Goal: Information Seeking & Learning: Understand process/instructions

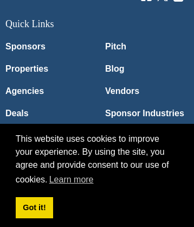
scroll to position [2433, 0]
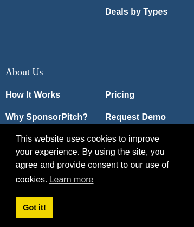
click at [47, 91] on link "How It Works" at bounding box center [47, 95] width 84 height 9
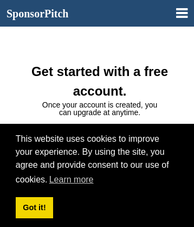
scroll to position [975, 0]
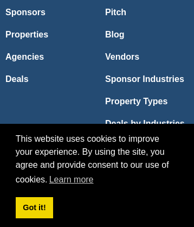
click at [47, 75] on link "Deals" at bounding box center [47, 79] width 84 height 9
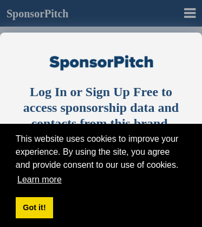
click at [39, 180] on link "Learn more" at bounding box center [40, 180] width 48 height 16
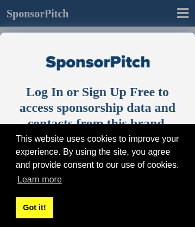
click at [34, 207] on link "Got it!" at bounding box center [34, 208] width 37 height 22
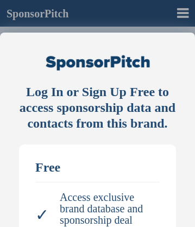
scroll to position [0, 1]
